Goal: Check status: Check status

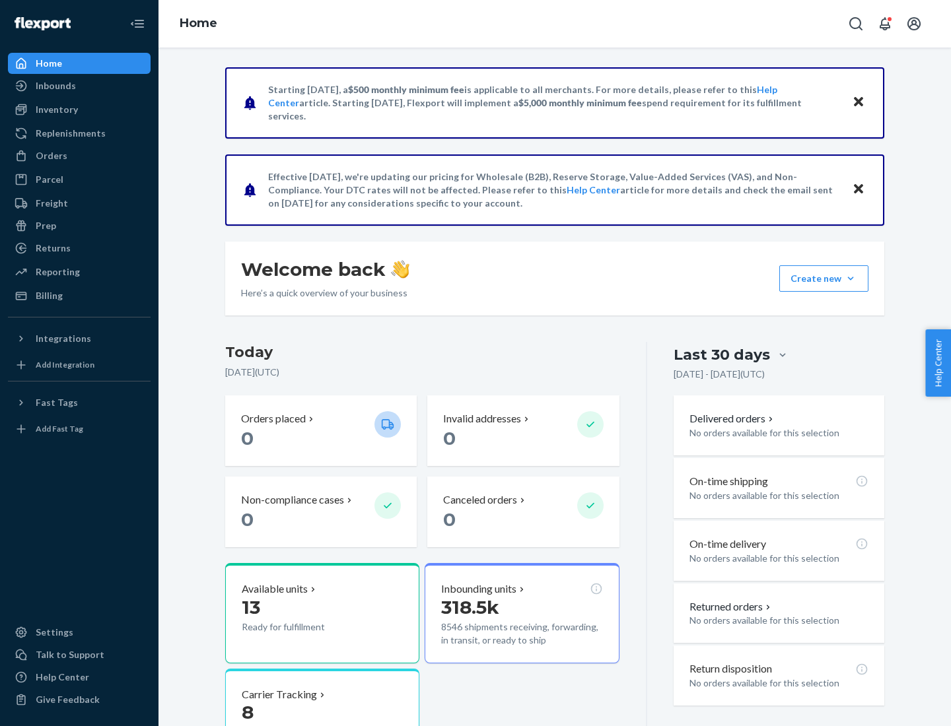
click at [851, 279] on button "Create new Create new inbound Create new order Create new product" at bounding box center [823, 278] width 89 height 26
click at [79, 180] on div "Parcel" at bounding box center [79, 179] width 140 height 18
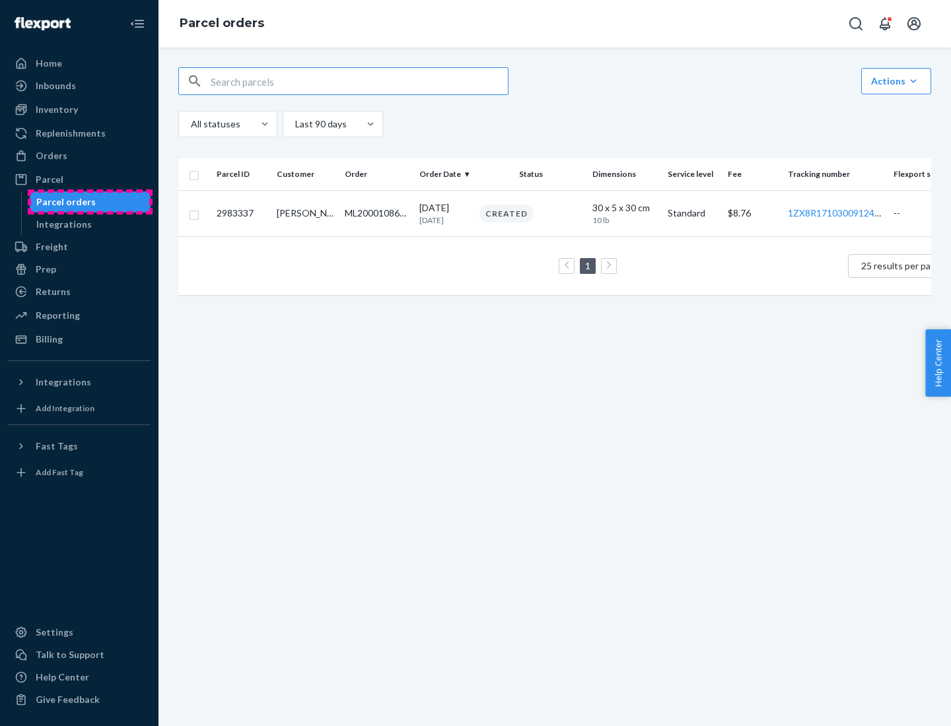
click at [90, 202] on div "Parcel orders" at bounding box center [65, 201] width 59 height 13
type input "2983337"
click at [565, 219] on div "Created" at bounding box center [531, 214] width 108 height 18
